Goal: Contribute content

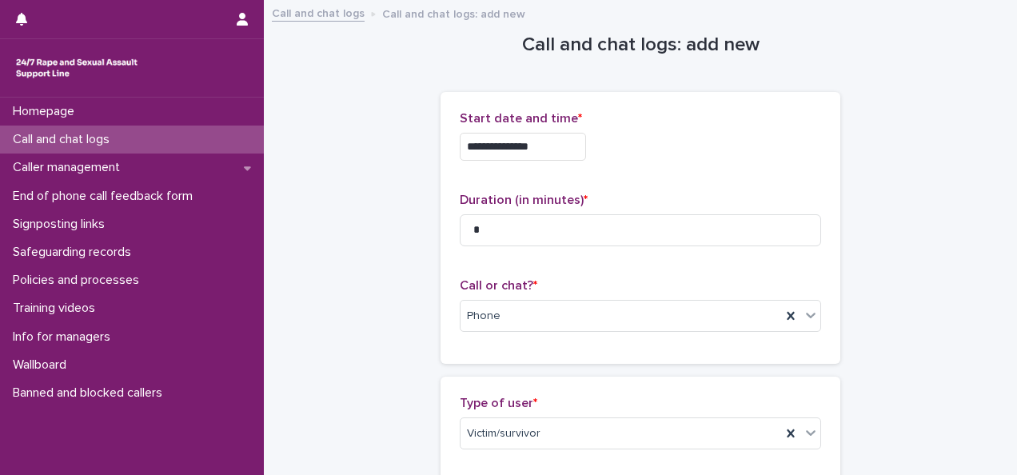
scroll to position [1388, 0]
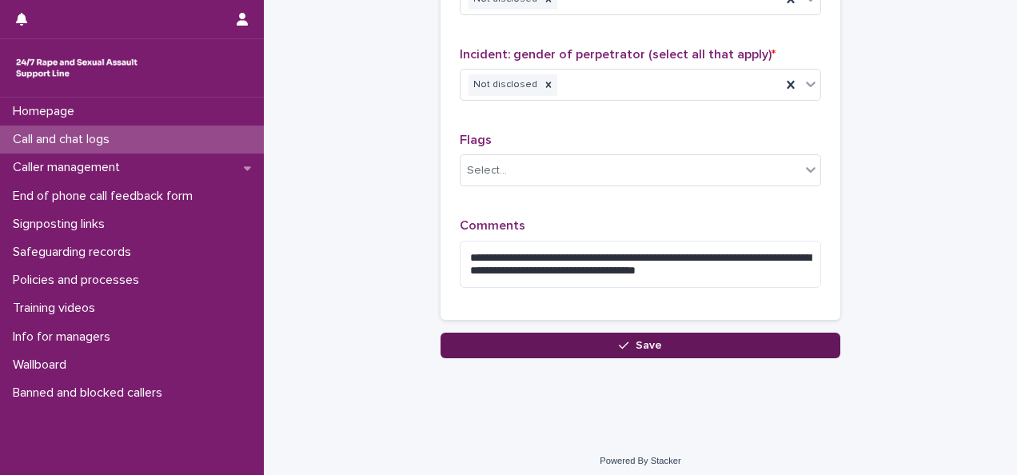
click at [665, 333] on button "Save" at bounding box center [641, 346] width 400 height 26
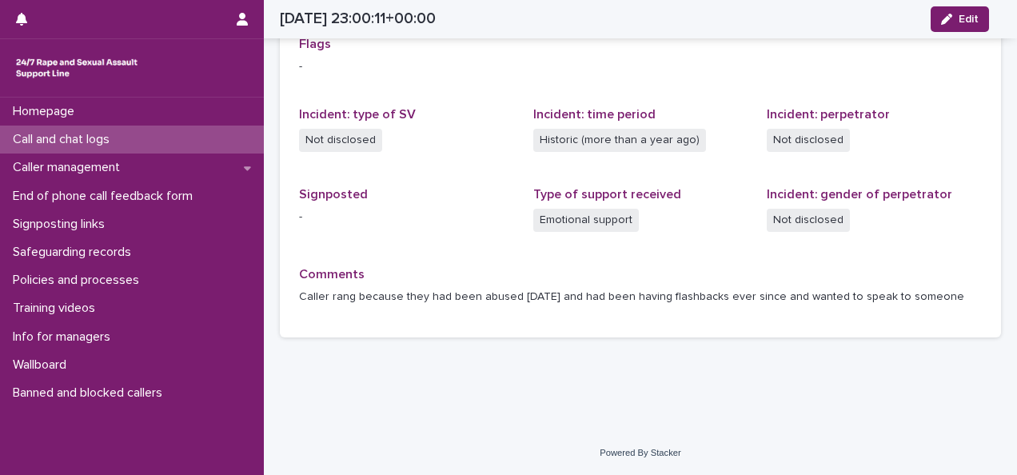
scroll to position [374, 0]
click at [189, 141] on div "Call and chat logs" at bounding box center [132, 140] width 264 height 28
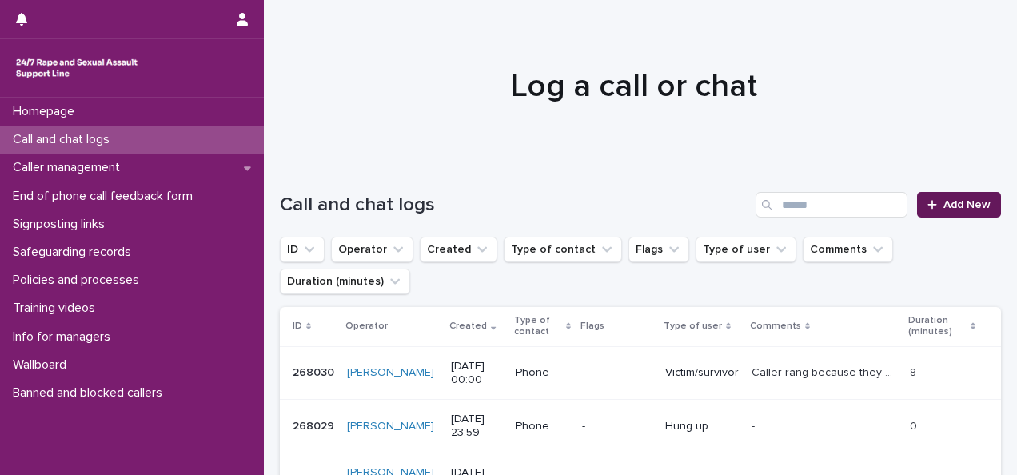
click at [944, 210] on span "Add New" at bounding box center [967, 204] width 47 height 11
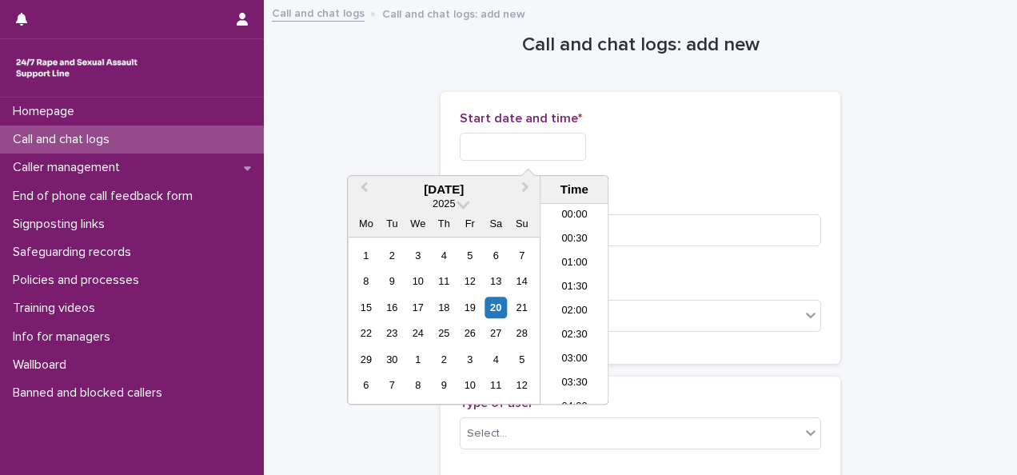
click at [568, 144] on input "text" at bounding box center [523, 147] width 126 height 28
click at [568, 220] on li "00:00" at bounding box center [575, 216] width 68 height 24
type input "**********"
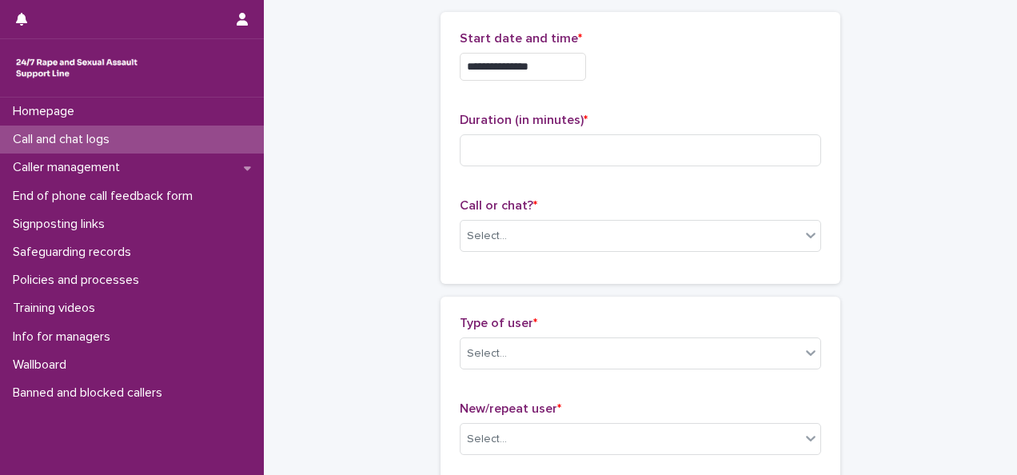
scroll to position [160, 0]
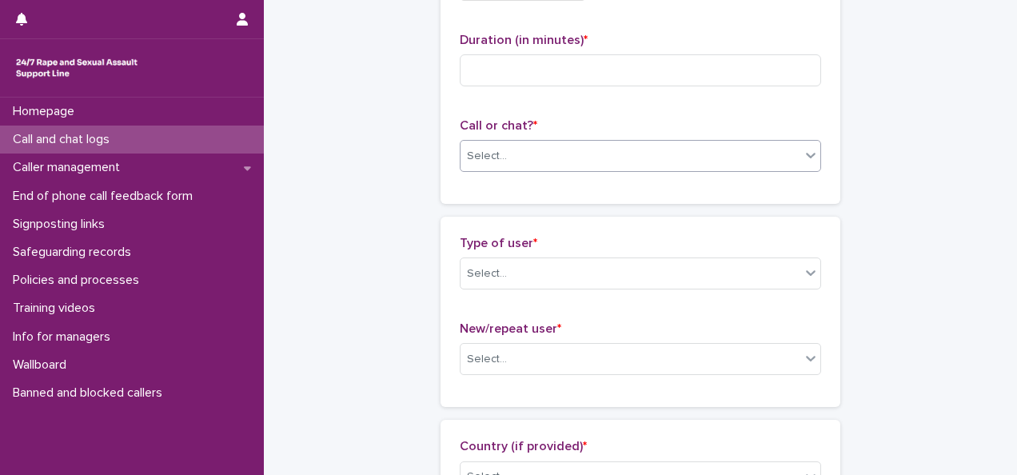
click at [554, 155] on div "Select..." at bounding box center [631, 156] width 340 height 26
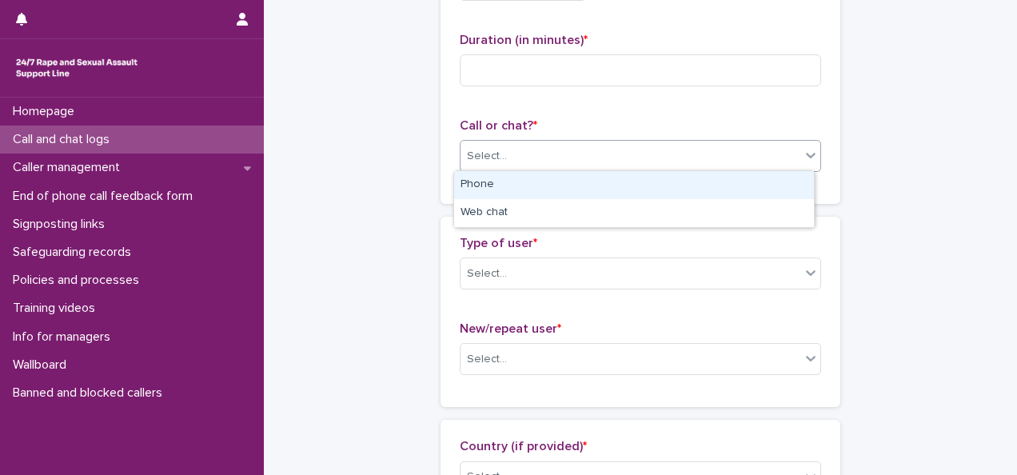
click at [537, 195] on div "Phone" at bounding box center [634, 185] width 360 height 28
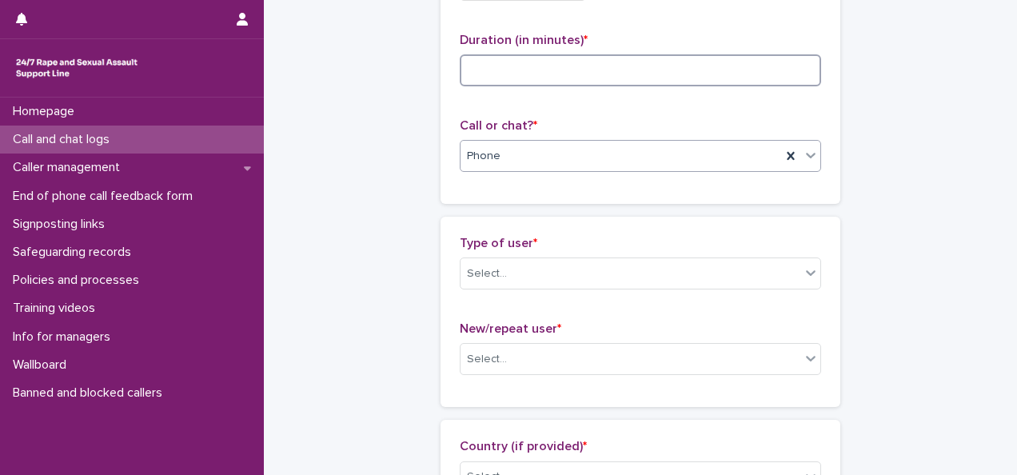
click at [523, 56] on input at bounding box center [641, 70] width 362 height 32
type input "*"
click at [528, 277] on div "Select..." at bounding box center [631, 274] width 340 height 26
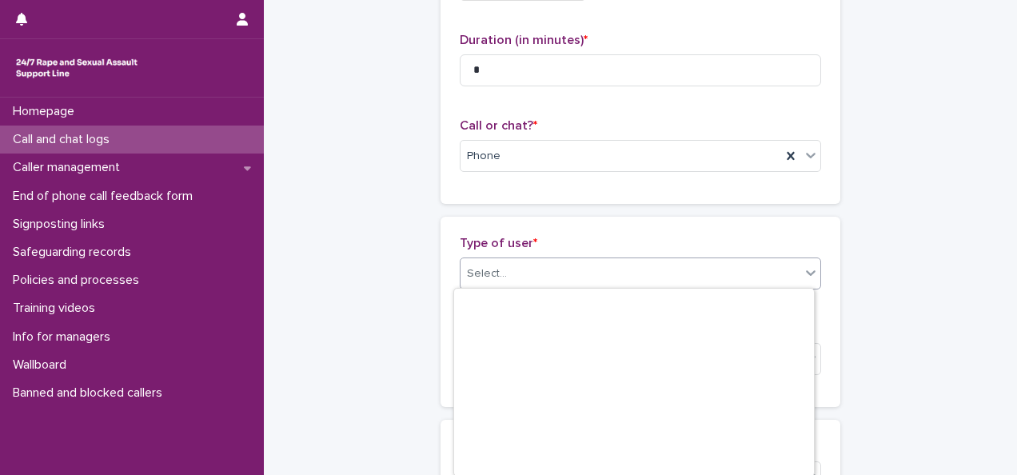
scroll to position [233, 0]
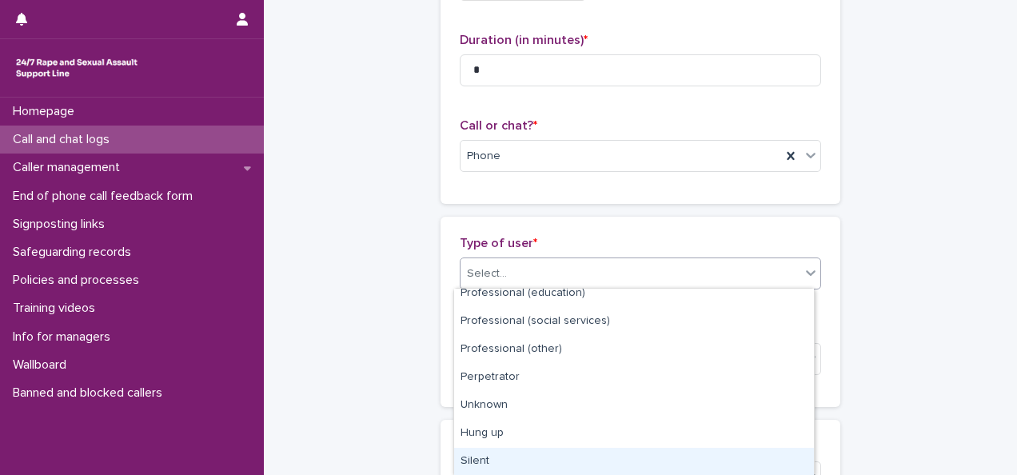
click at [518, 454] on div "Silent" at bounding box center [634, 462] width 360 height 28
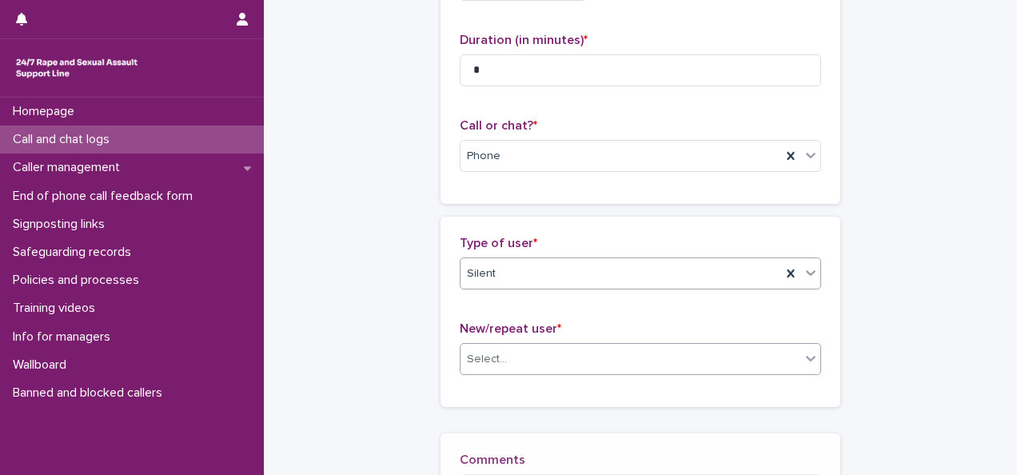
click at [509, 357] on input "text" at bounding box center [510, 360] width 2 height 14
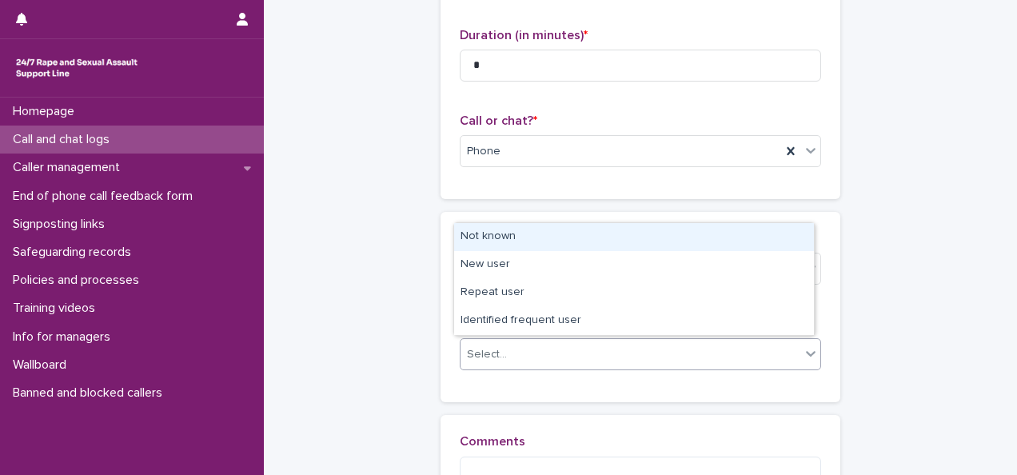
click at [504, 238] on div "Not known" at bounding box center [634, 237] width 360 height 28
